Goal: Transaction & Acquisition: Register for event/course

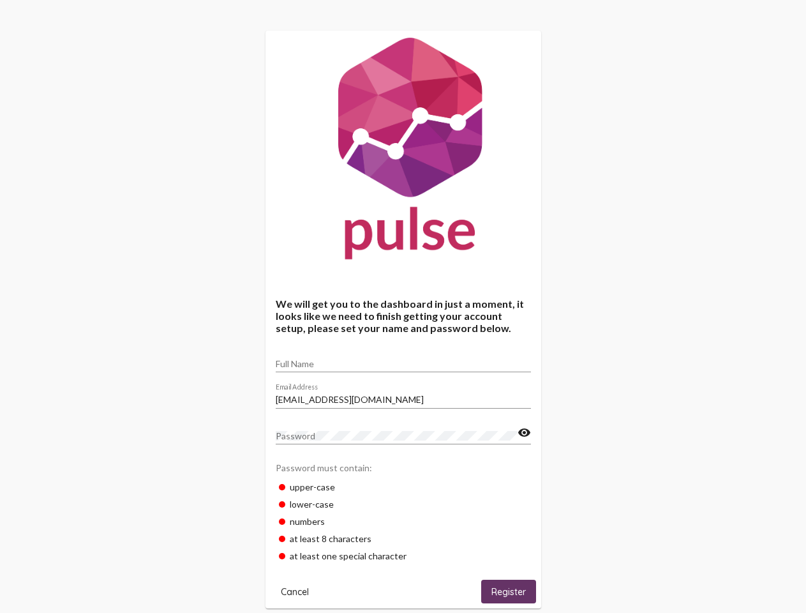
click at [404, 359] on input "Full Name" at bounding box center [403, 364] width 255 height 10
click at [404, 396] on input "[EMAIL_ADDRESS][DOMAIN_NAME]" at bounding box center [403, 400] width 255 height 10
click at [524, 433] on mat-icon "visibility" at bounding box center [524, 432] width 13 height 15
click at [295, 591] on span "Cancel" at bounding box center [295, 591] width 28 height 11
click at [509, 591] on span "Register" at bounding box center [509, 591] width 34 height 11
